Goal: Information Seeking & Learning: Learn about a topic

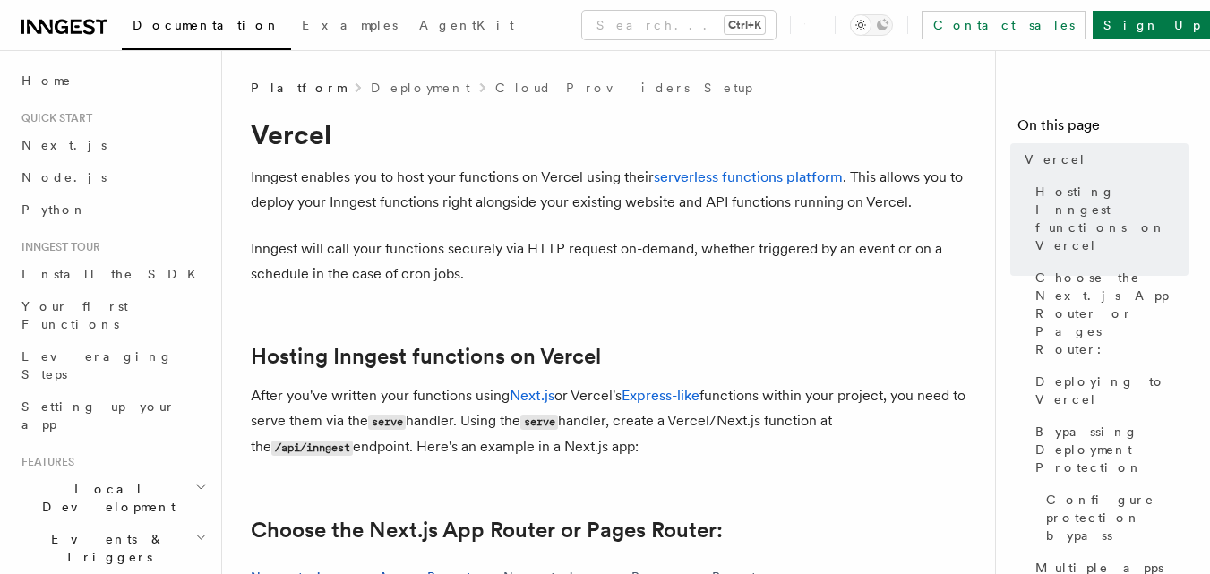
scroll to position [149, 0]
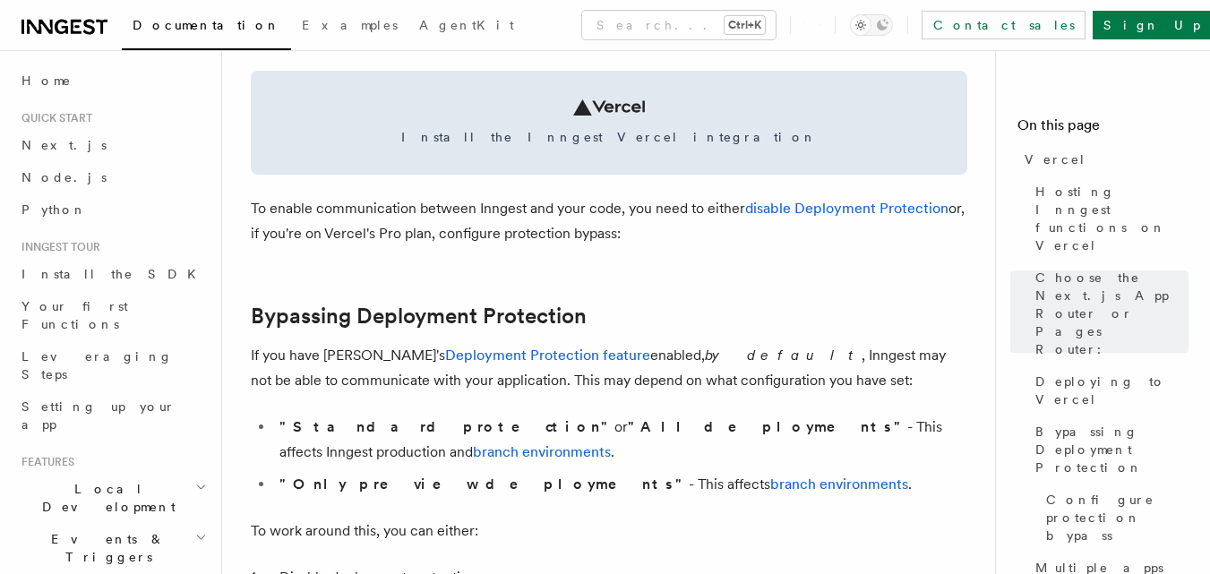
drag, startPoint x: 1223, startPoint y: 123, endPoint x: 1223, endPoint y: 223, distance: 100.4
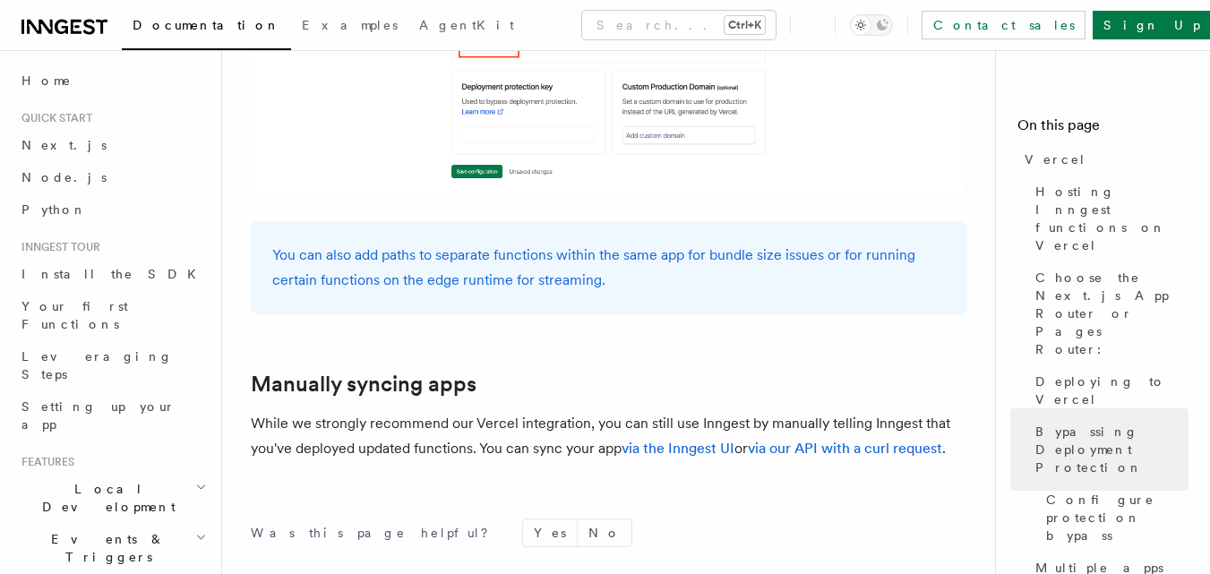
scroll to position [2988, 0]
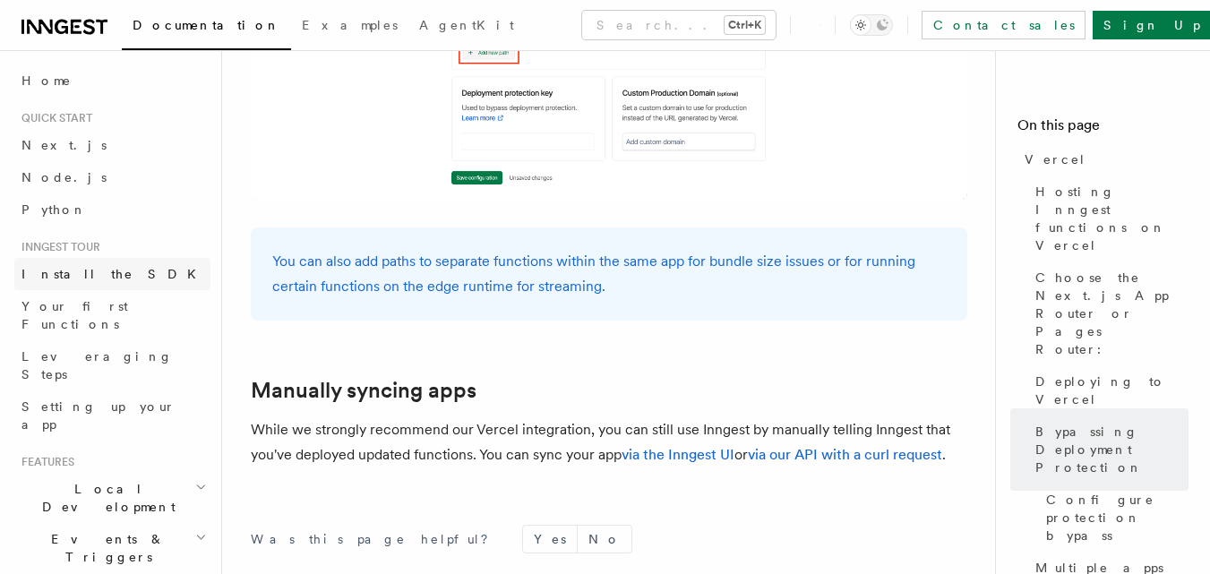
click at [108, 263] on link "Install the SDK" at bounding box center [112, 274] width 196 height 32
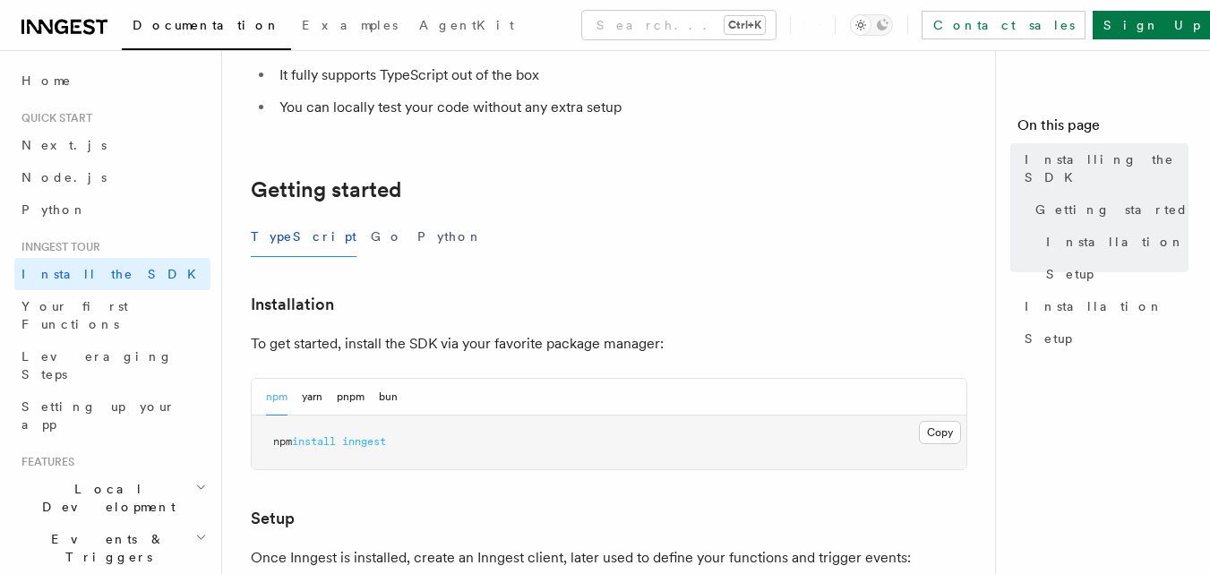
scroll to position [271, 0]
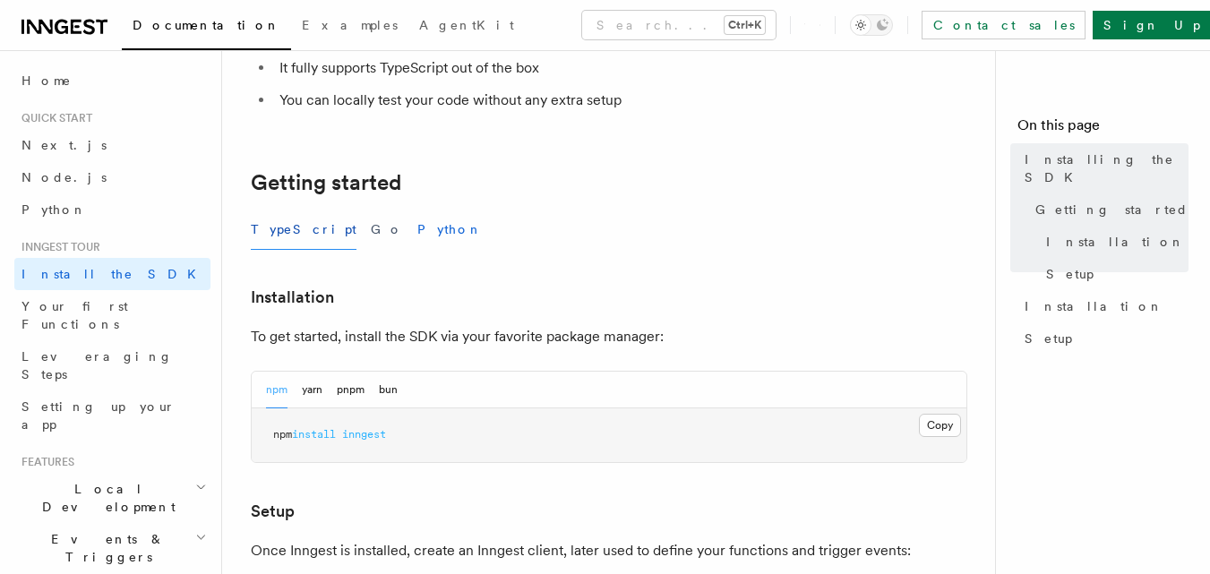
click at [392, 228] on div "TypeScript Go Python" at bounding box center [609, 230] width 717 height 40
click at [418, 228] on button "Python" at bounding box center [450, 230] width 65 height 40
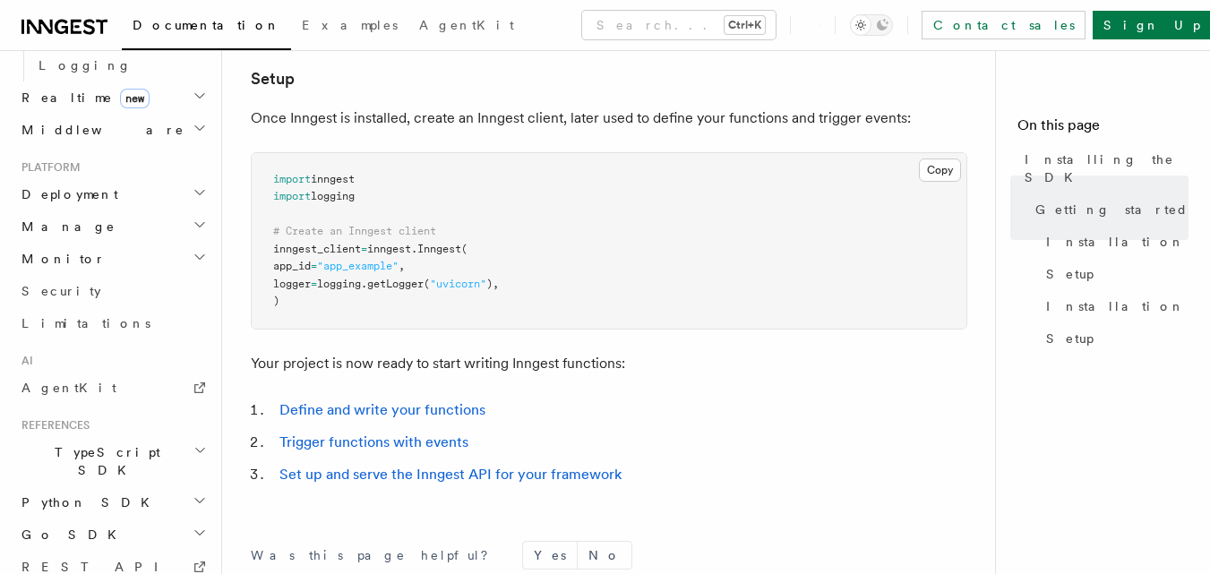
scroll to position [895, 0]
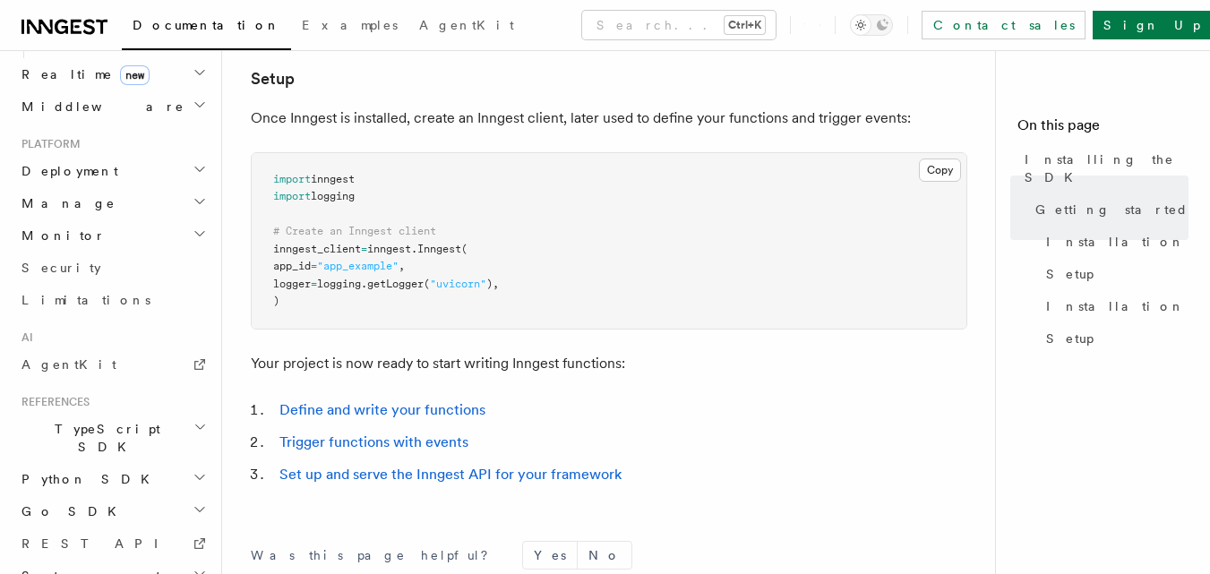
click at [84, 470] on span "Python SDK" at bounding box center [87, 479] width 146 height 18
click at [98, 504] on span "Introduction" at bounding box center [103, 511] width 129 height 14
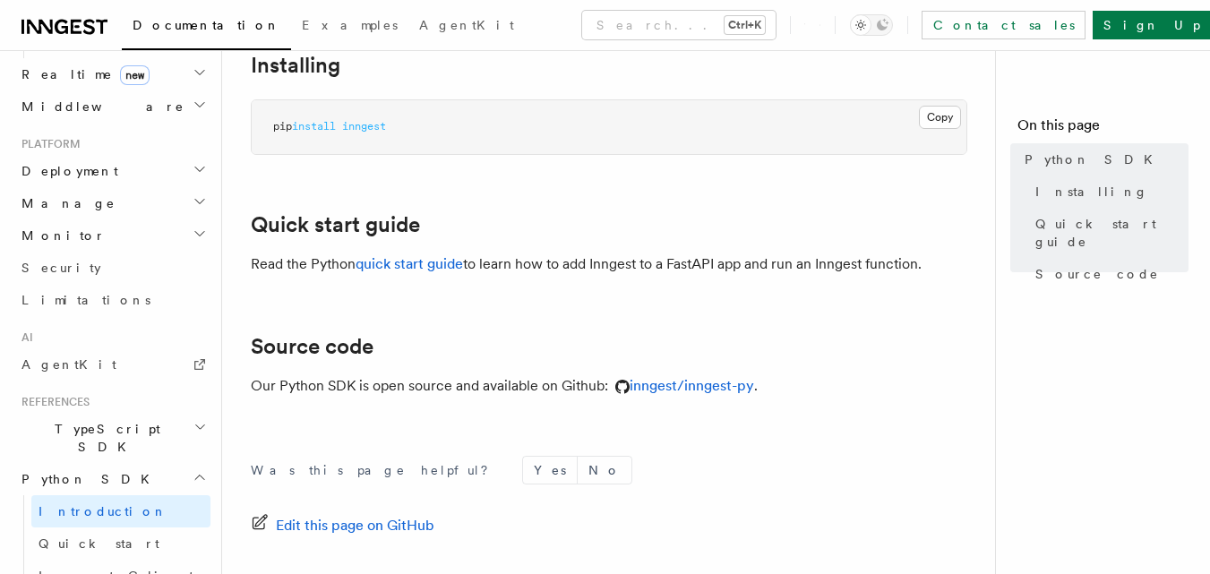
scroll to position [129, 0]
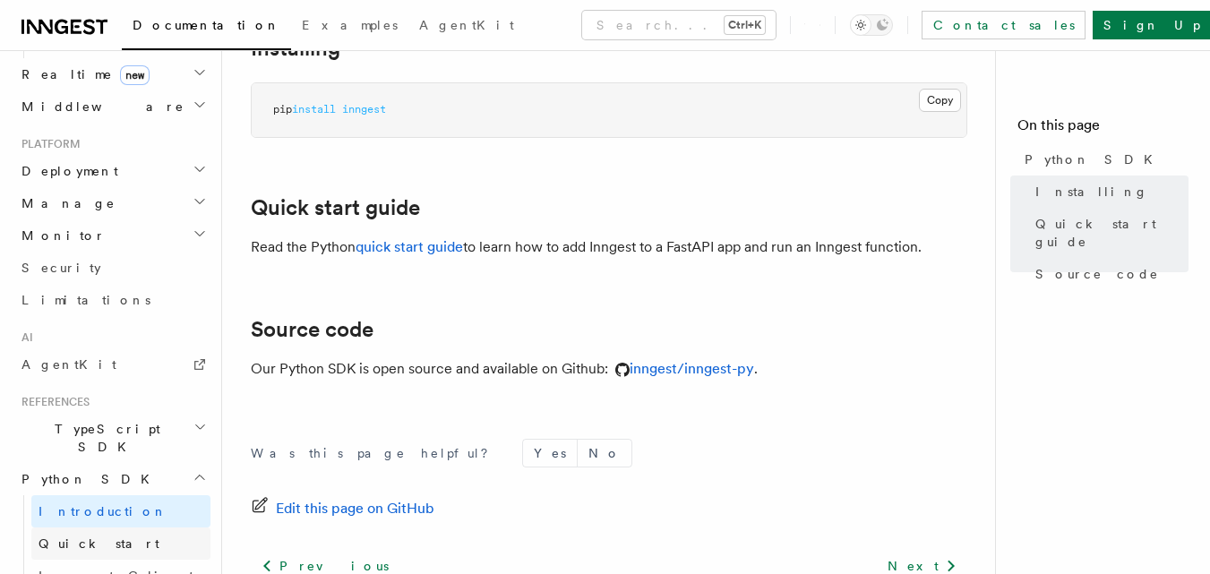
click at [159, 528] on link "Quick start" at bounding box center [120, 544] width 179 height 32
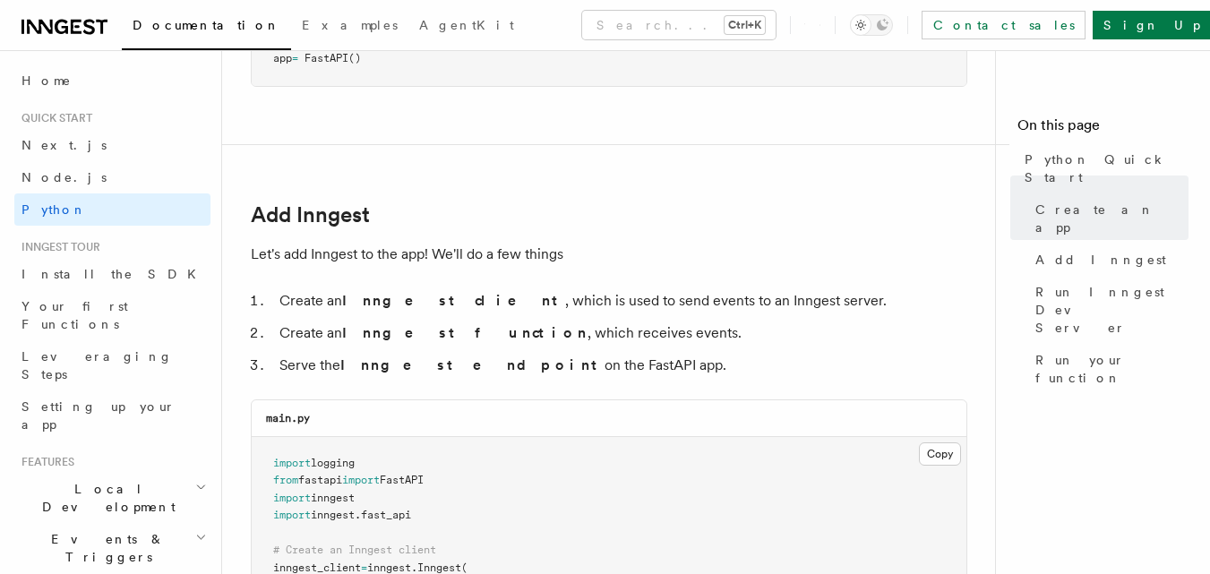
scroll to position [1049, 0]
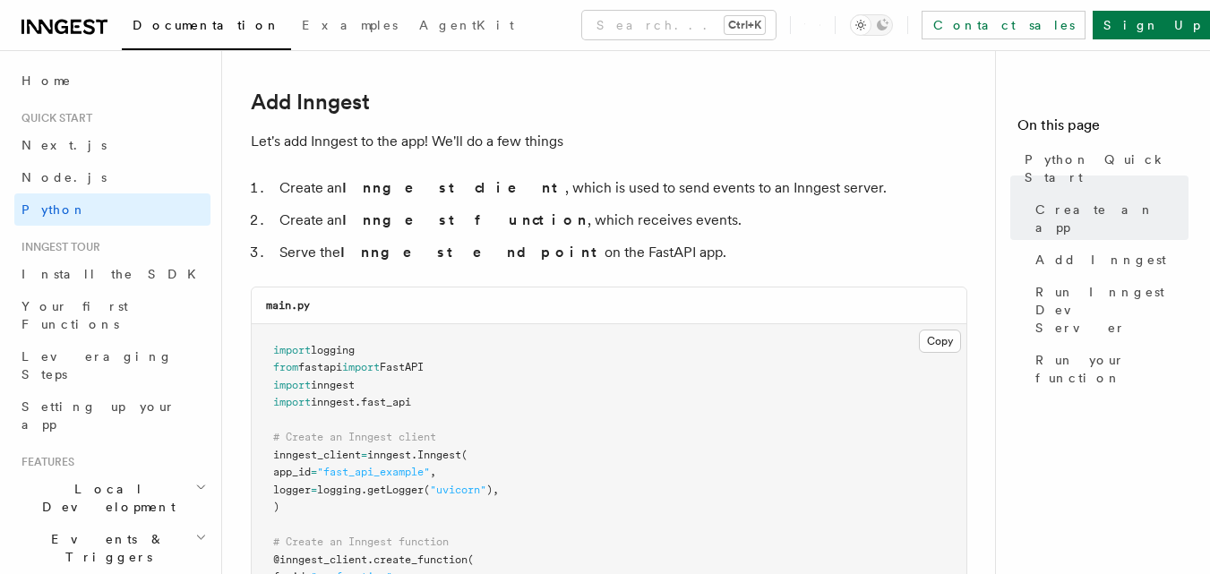
drag, startPoint x: 1223, startPoint y: 137, endPoint x: 1223, endPoint y: 185, distance: 48.4
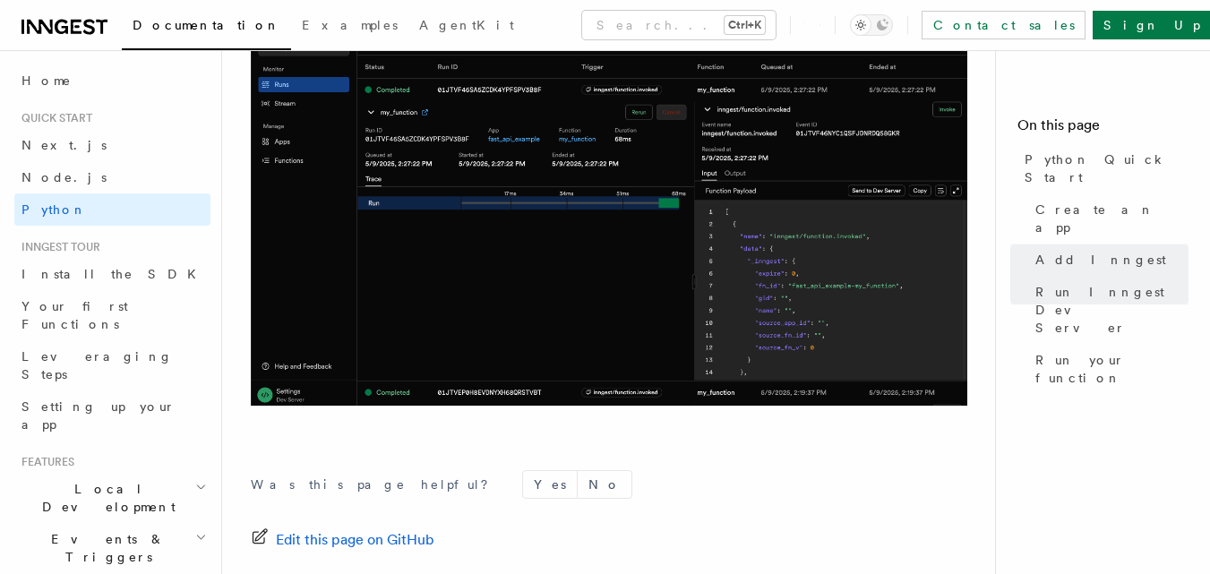
scroll to position [3798, 0]
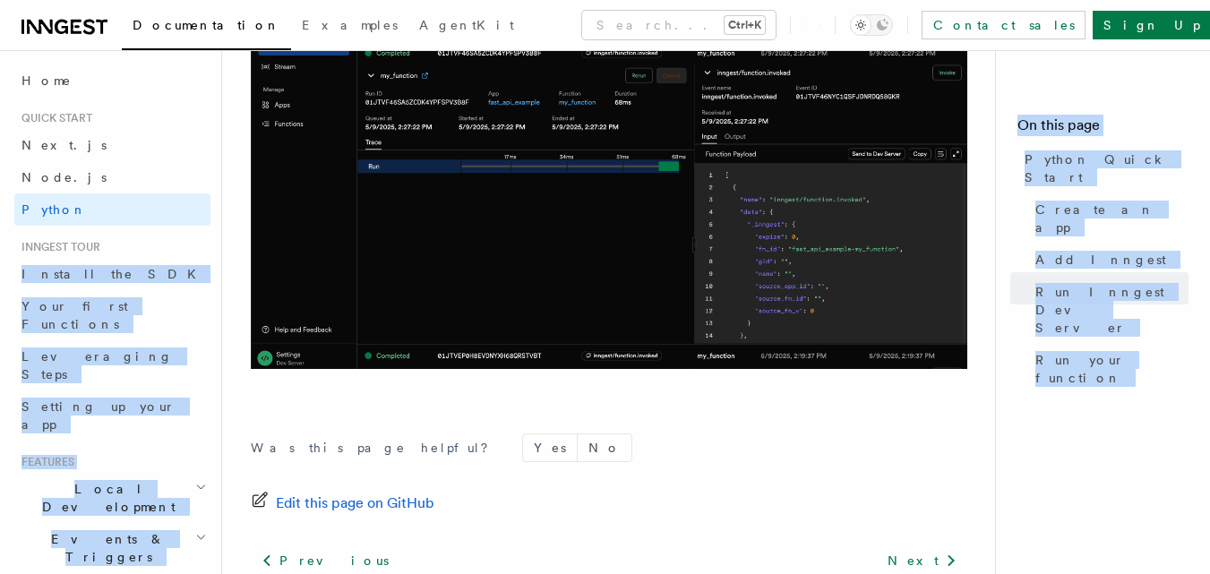
drag, startPoint x: 222, startPoint y: 211, endPoint x: 211, endPoint y: 220, distance: 13.4
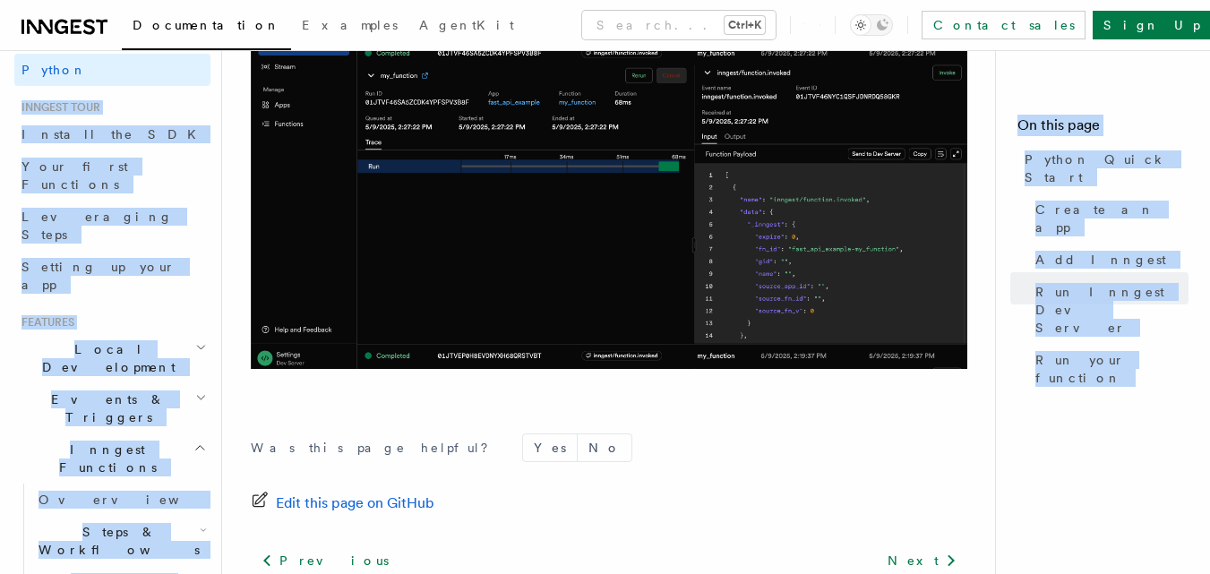
scroll to position [145, 0]
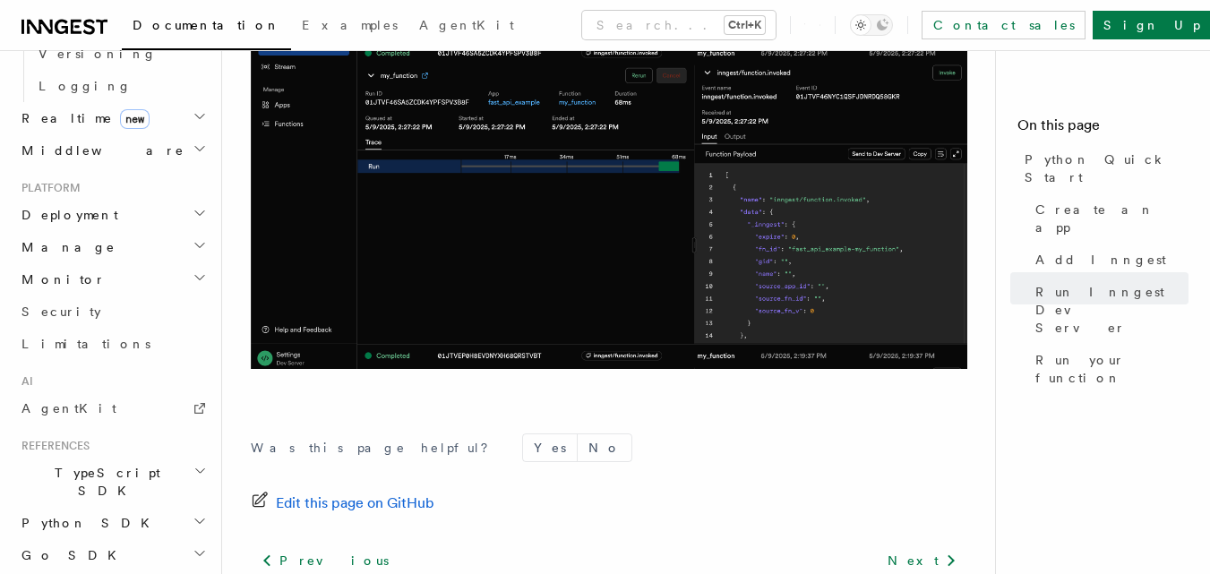
scroll to position [895, 0]
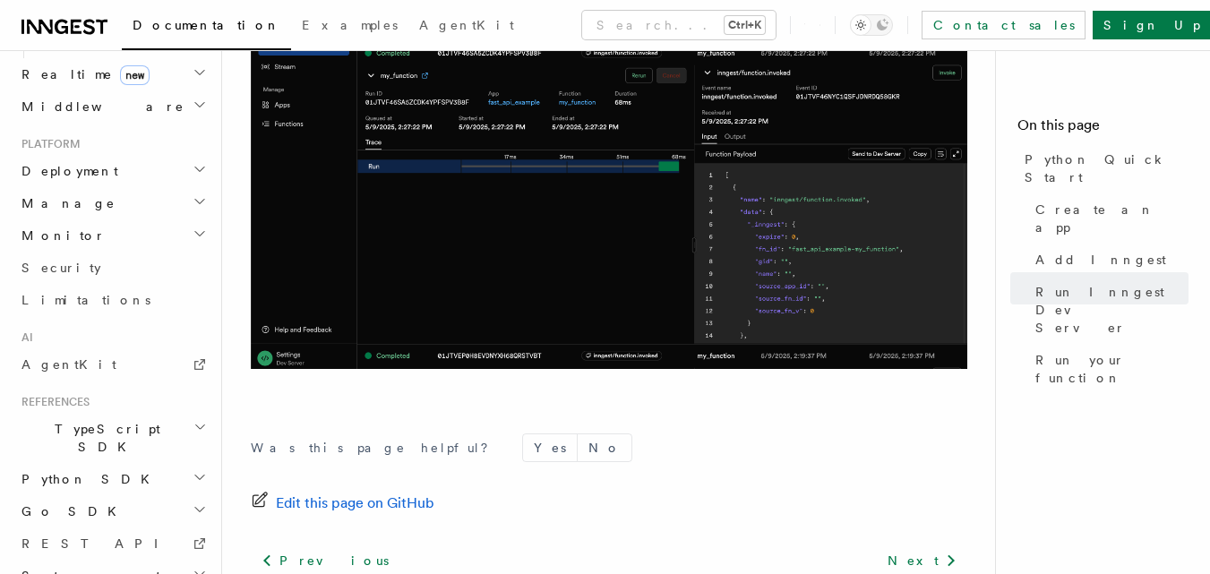
click at [185, 463] on h2 "Python SDK" at bounding box center [112, 479] width 196 height 32
click at [150, 560] on link "Inngest Client" at bounding box center [120, 576] width 179 height 32
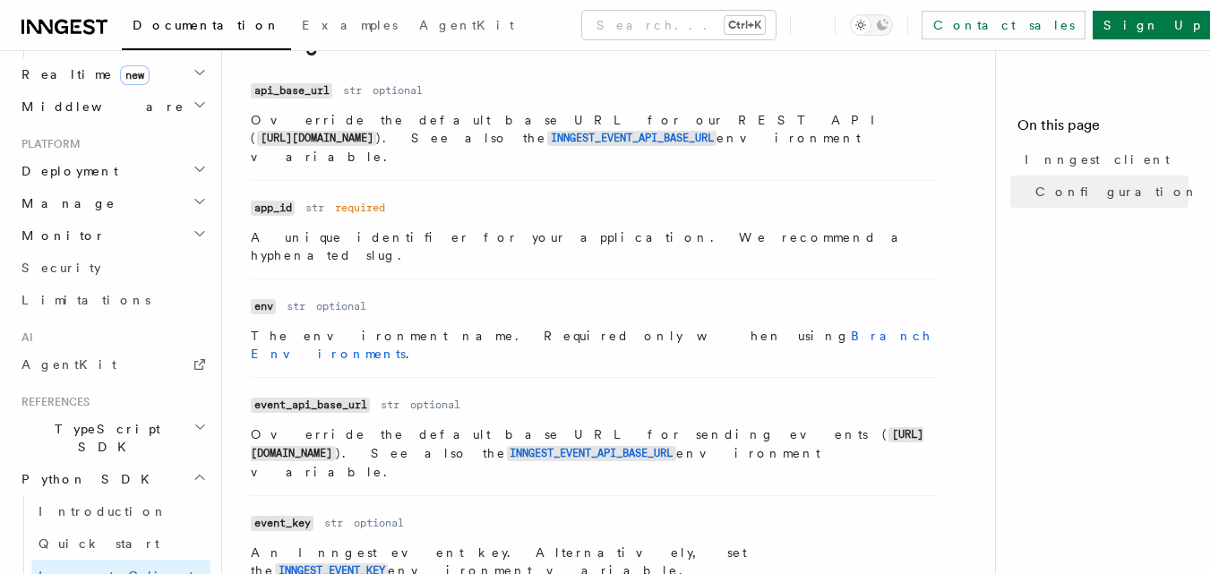
scroll to position [424, 0]
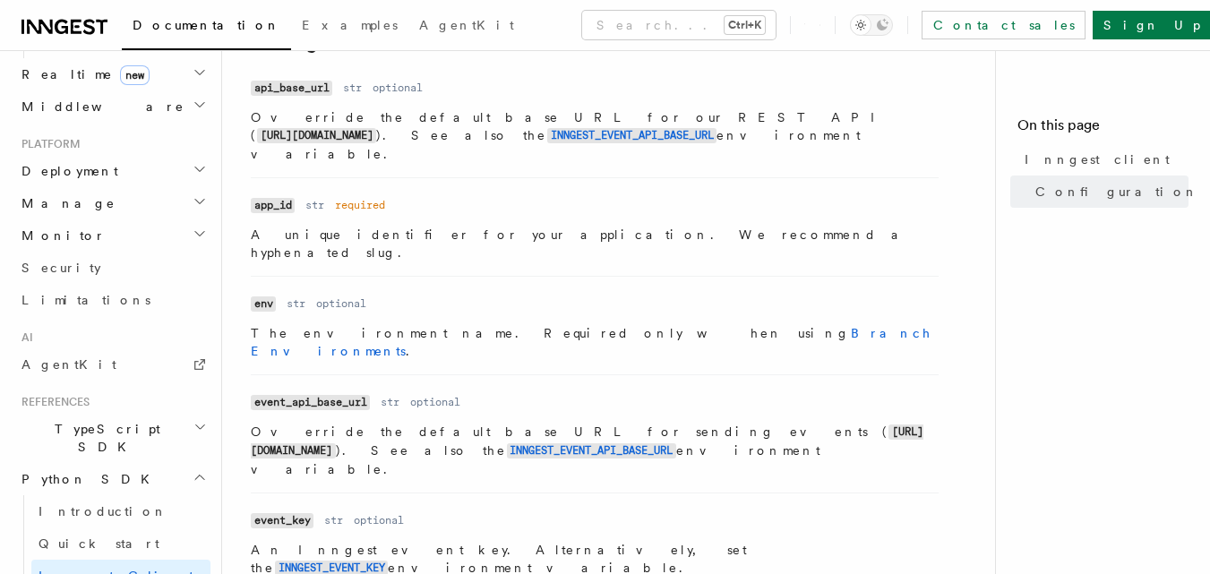
click at [1202, 210] on nav "On this page Inngest client Configuration" at bounding box center [1102, 312] width 215 height 524
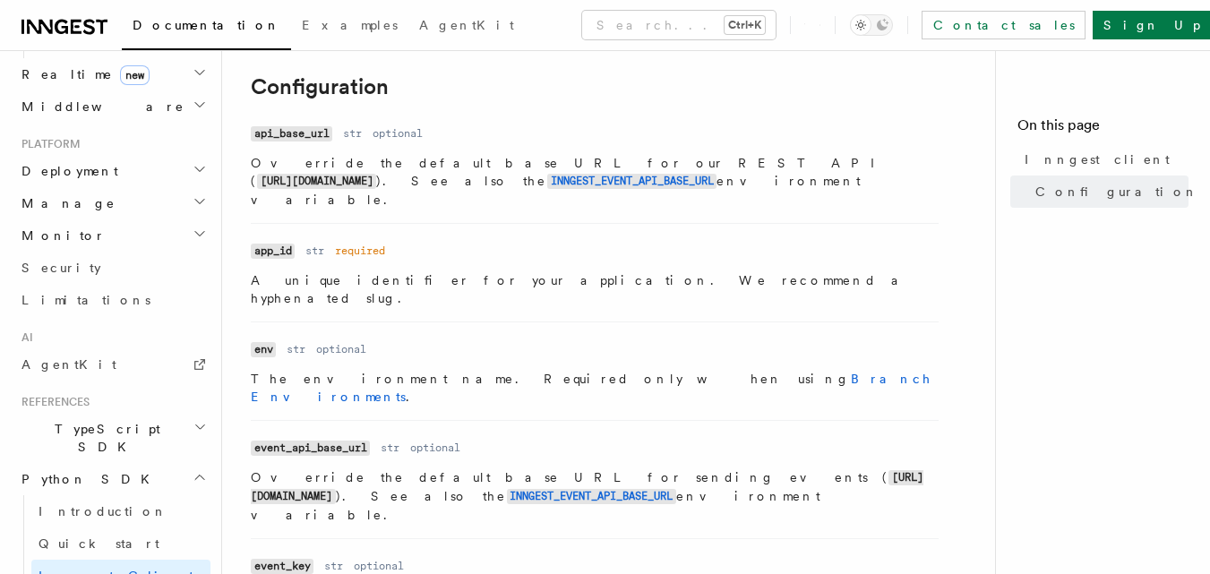
scroll to position [375, 0]
